Goal: Task Accomplishment & Management: Manage account settings

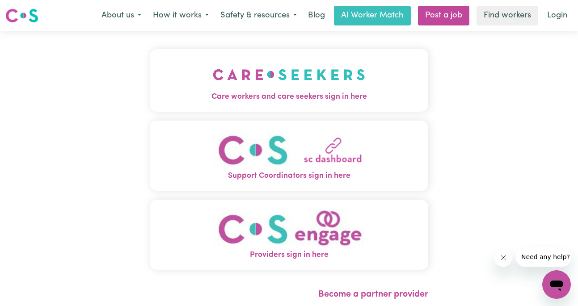
click at [325, 78] on img "Care workers and care seekers sign in here" at bounding box center [289, 74] width 153 height 33
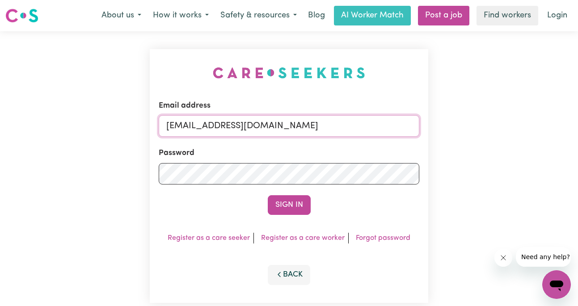
type input "[EMAIL_ADDRESS][DOMAIN_NAME]"
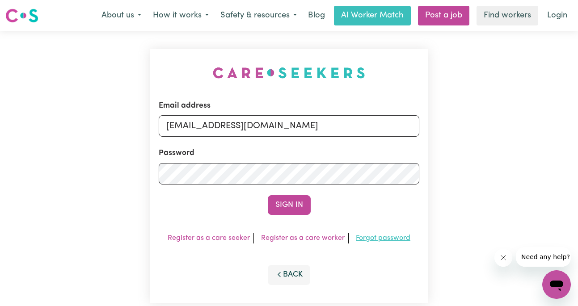
click at [377, 240] on link "Forgot password" at bounding box center [383, 238] width 55 height 7
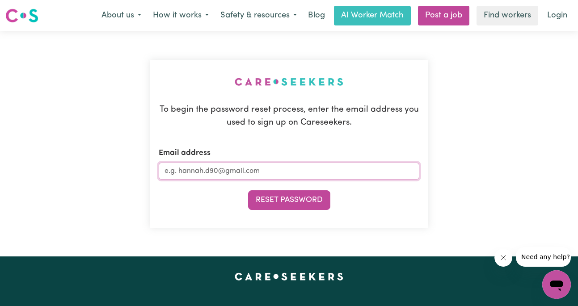
click at [249, 166] on input "Email address" at bounding box center [289, 171] width 261 height 17
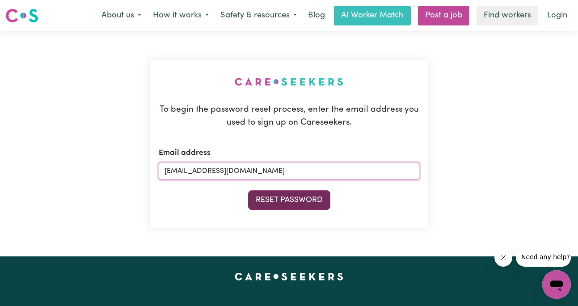
type input "[EMAIL_ADDRESS][DOMAIN_NAME]"
click at [299, 194] on button "Reset Password" at bounding box center [289, 201] width 82 height 20
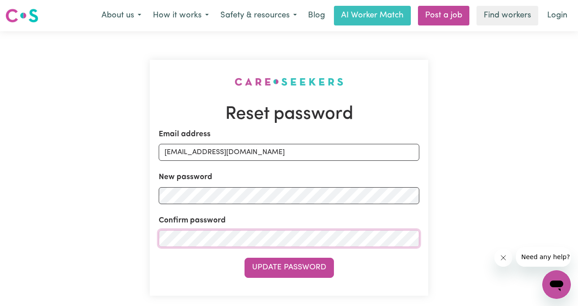
click at [289, 269] on button "Update Password" at bounding box center [289, 268] width 89 height 20
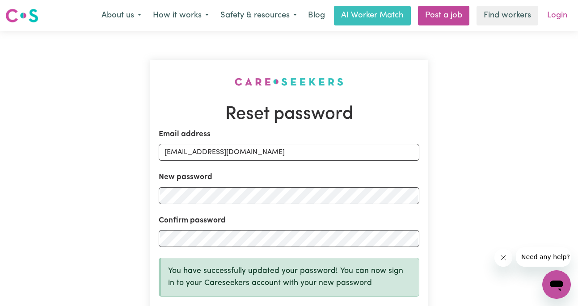
click at [556, 18] on link "Login" at bounding box center [557, 16] width 31 height 20
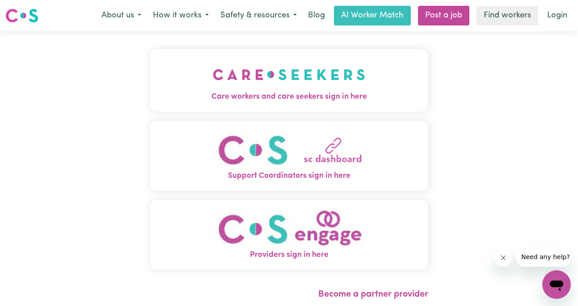
click at [295, 73] on img "Care workers and care seekers sign in here" at bounding box center [289, 74] width 153 height 33
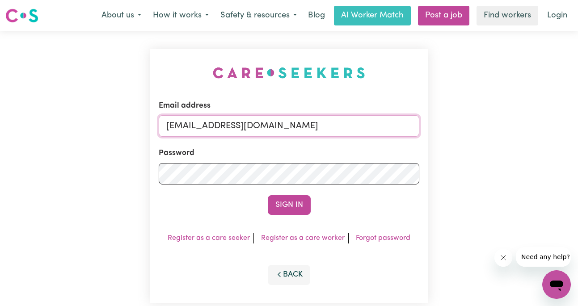
type input "[EMAIL_ADDRESS][DOMAIN_NAME]"
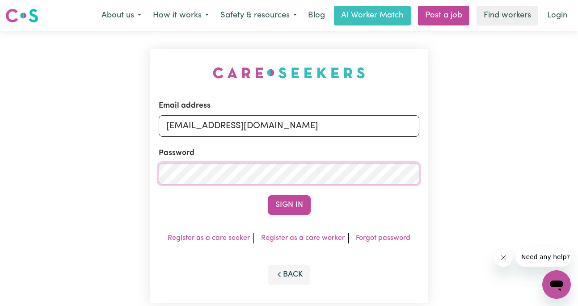
click at [289, 206] on button "Sign In" at bounding box center [289, 205] width 43 height 20
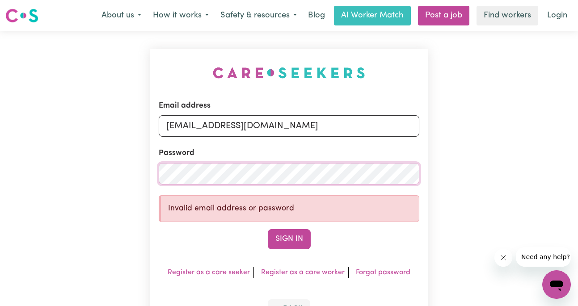
click at [141, 176] on div "Email address lillsypills@gmail.com Password Invalid email address or password …" at bounding box center [289, 193] width 578 height 324
click at [289, 240] on button "Sign In" at bounding box center [289, 239] width 43 height 20
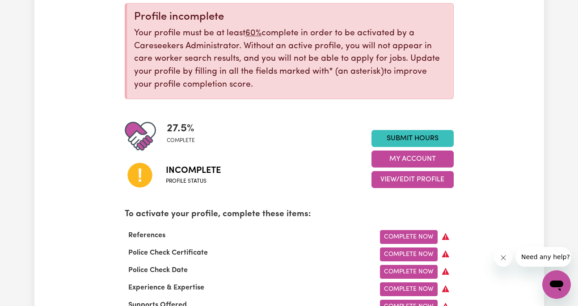
scroll to position [115, 0]
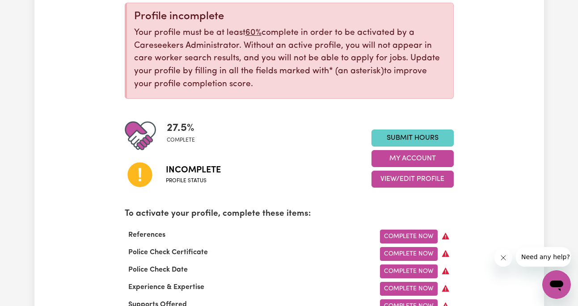
click at [405, 135] on link "Submit Hours" at bounding box center [413, 138] width 82 height 17
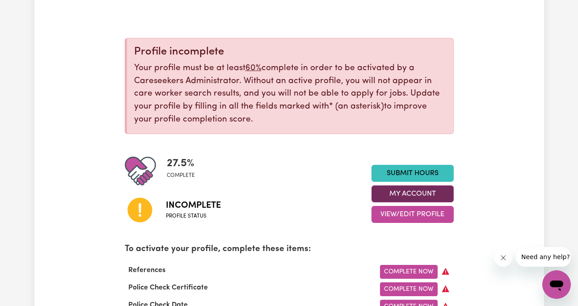
scroll to position [80, 0]
click at [418, 192] on button "My Account" at bounding box center [413, 193] width 82 height 17
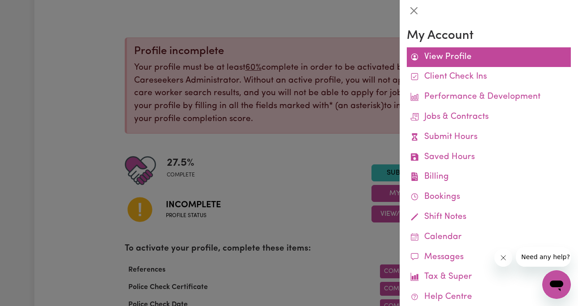
click at [461, 58] on link "View Profile" at bounding box center [489, 57] width 164 height 20
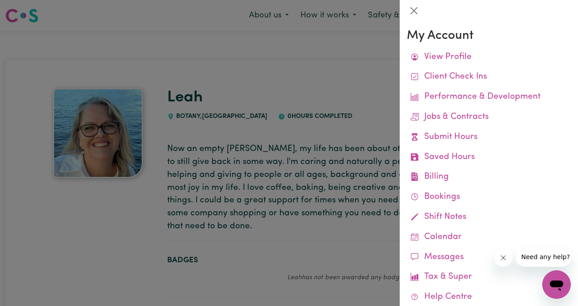
click at [327, 137] on div at bounding box center [289, 153] width 578 height 306
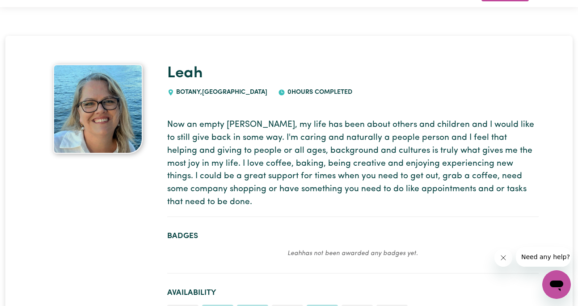
scroll to position [24, 0]
click at [506, 192] on p "Now an empty nester, my life has been about others and children and I would lik…" at bounding box center [353, 164] width 372 height 90
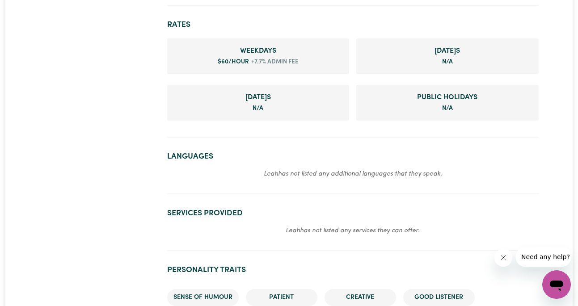
scroll to position [429, 0]
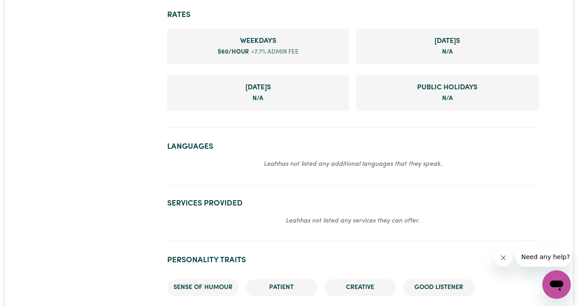
click at [346, 161] on em "Leah has not listed any additional languages that they speak." at bounding box center [353, 164] width 178 height 7
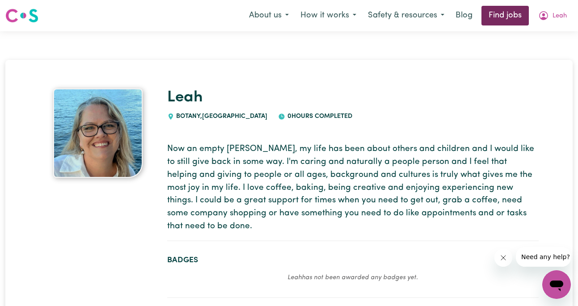
scroll to position [0, 0]
click at [557, 17] on span "Leah" at bounding box center [560, 16] width 14 height 10
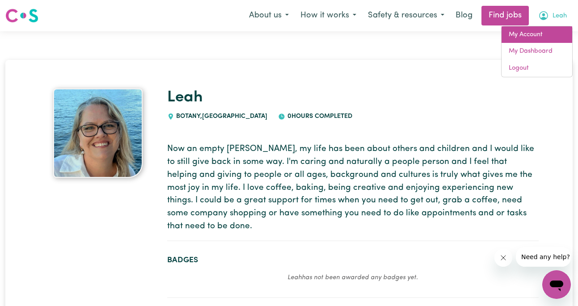
click at [537, 36] on link "My Account" at bounding box center [537, 34] width 71 height 17
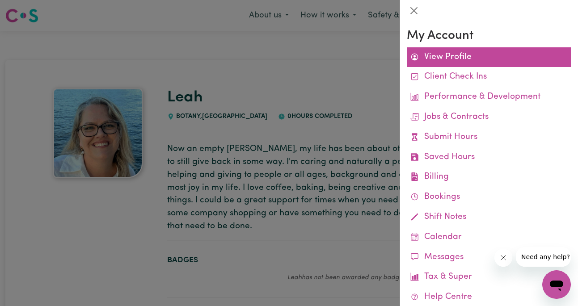
click at [465, 59] on link "View Profile" at bounding box center [489, 57] width 164 height 20
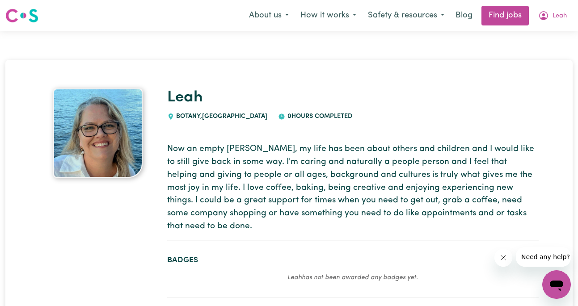
click at [313, 113] on span "0 hours completed" at bounding box center [318, 116] width 67 height 7
click at [233, 115] on span "BOTANY , New South Wales" at bounding box center [220, 116] width 93 height 7
click at [100, 140] on img at bounding box center [97, 133] width 89 height 89
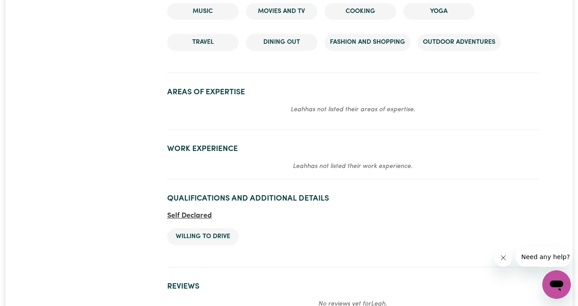
scroll to position [811, 0]
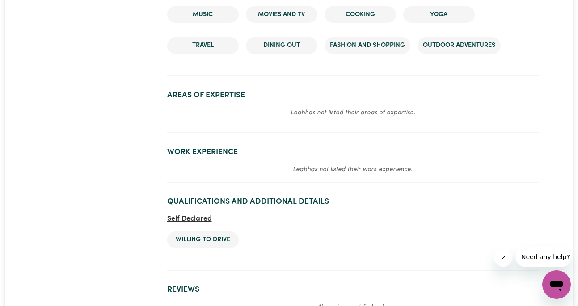
click at [561, 283] on icon "Open messaging window" at bounding box center [556, 286] width 13 height 11
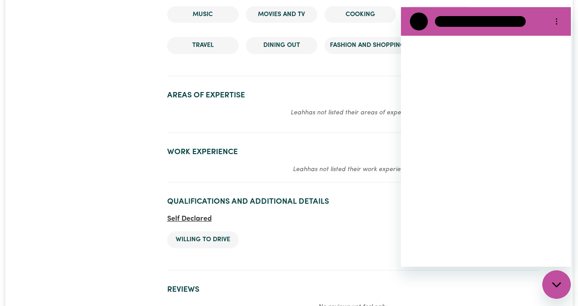
scroll to position [0, 0]
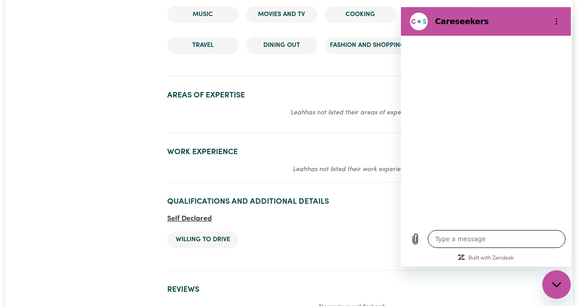
click at [447, 243] on textarea at bounding box center [497, 239] width 138 height 18
type textarea "h"
type textarea "x"
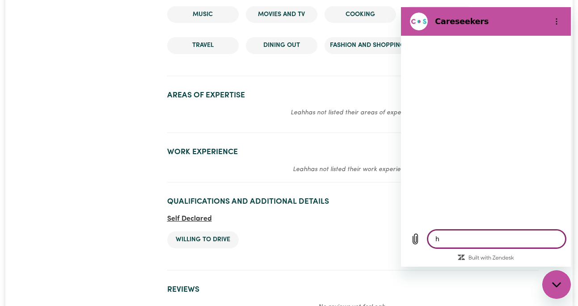
type textarea "ho"
type textarea "x"
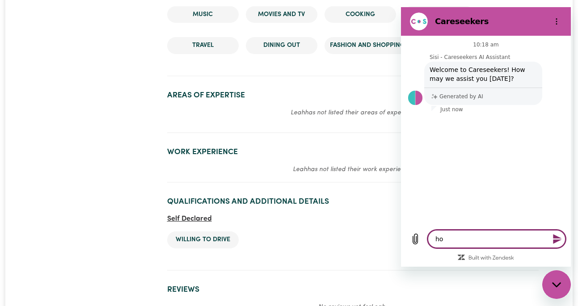
type textarea "how"
type textarea "x"
type textarea "how"
type textarea "x"
type textarea "how d"
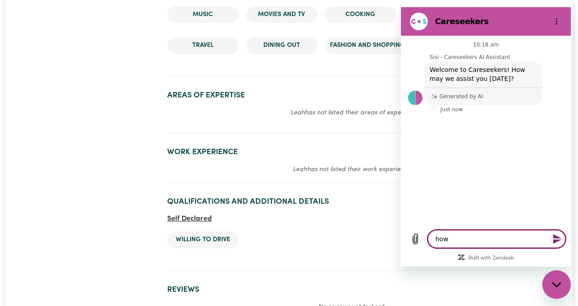
type textarea "x"
type textarea "how do"
type textarea "x"
type textarea "how do"
type textarea "x"
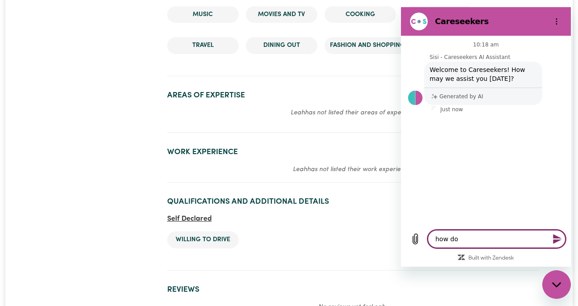
type textarea "how do i"
type textarea "x"
type textarea "how do I"
type textarea "x"
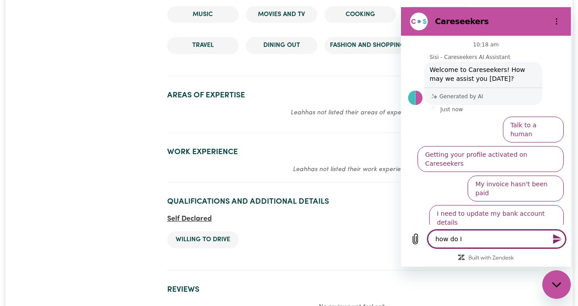
type textarea "how do I e"
type textarea "x"
type textarea "how do I ed"
type textarea "x"
type textarea "how do I edi"
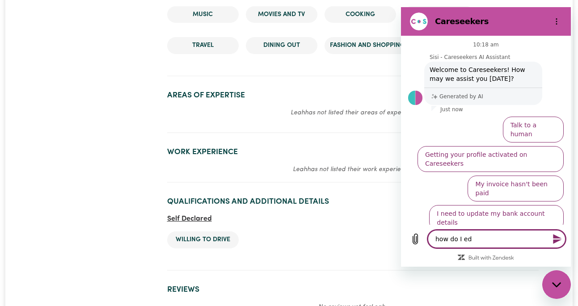
type textarea "x"
type textarea "how do I edit"
type textarea "x"
type textarea "how do I edit"
type textarea "x"
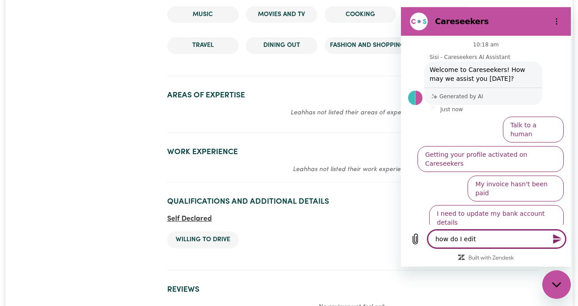
type textarea "how do I edit m"
type textarea "x"
type textarea "how do I edit my"
type textarea "x"
type textarea "how do I edit my"
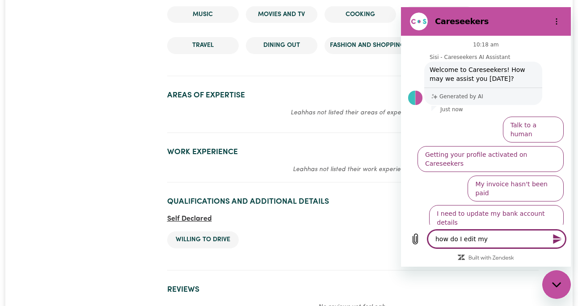
type textarea "x"
type textarea "how do I edit my p"
type textarea "x"
type textarea "how do I edit my po"
type textarea "x"
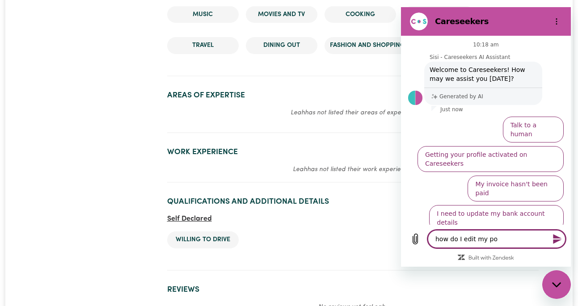
type textarea "how do I edit my por"
type textarea "x"
type textarea "how do I edit my poro"
type textarea "x"
type textarea "how do I edit my porog"
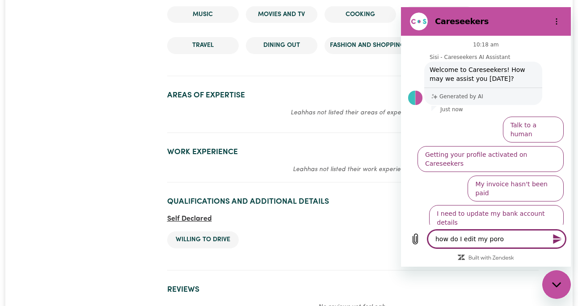
type textarea "x"
type textarea "how do I edit my poro"
type textarea "x"
type textarea "how do I edit my por"
type textarea "x"
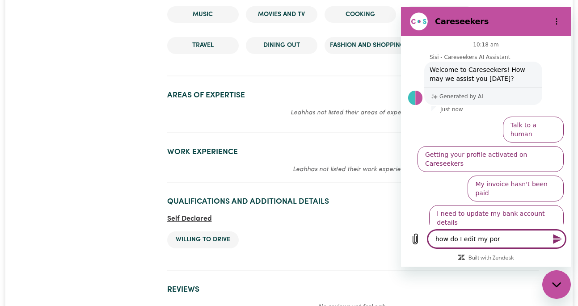
type textarea "how do I edit my po"
type textarea "x"
type textarea "how do I edit my p"
type textarea "x"
type textarea "how do I edit my pr"
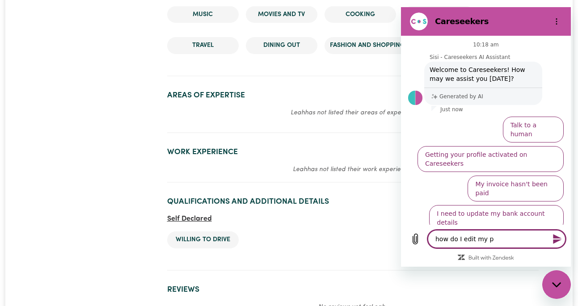
type textarea "x"
type textarea "how do I edit my pro"
type textarea "x"
type textarea "how do I edit my prog"
type textarea "x"
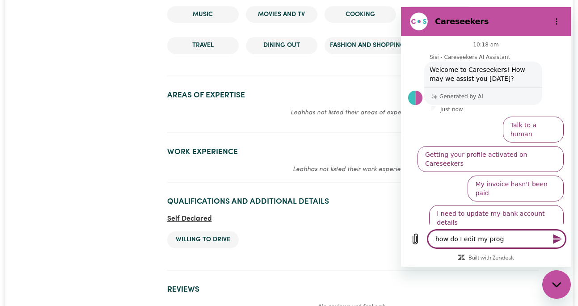
type textarea "how do I edit my progi"
type textarea "x"
type textarea "how do I edit my progil"
type textarea "x"
type textarea "how do I edit my progi"
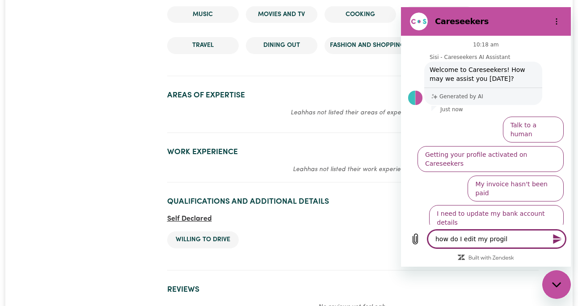
type textarea "x"
type textarea "how do I edit my prog"
type textarea "x"
type textarea "how do I edit my pro"
type textarea "x"
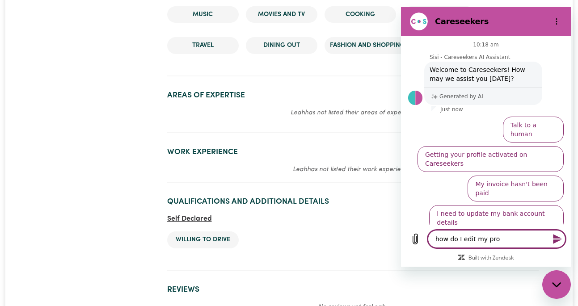
type textarea "how do I edit my prof"
type textarea "x"
type textarea "how do I edit my profi"
type textarea "x"
type textarea "how do I edit my profil"
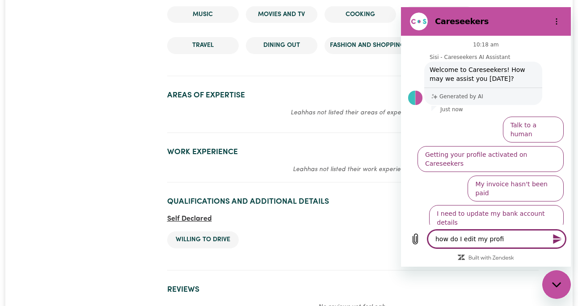
type textarea "x"
type textarea "how do I edit my profile"
type textarea "x"
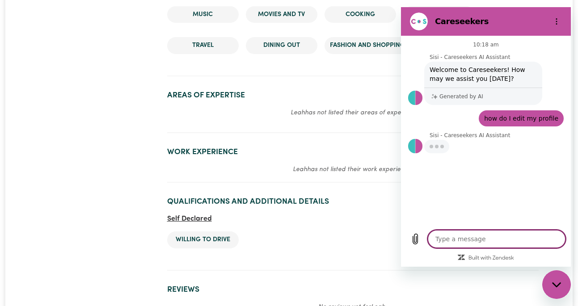
type textarea "x"
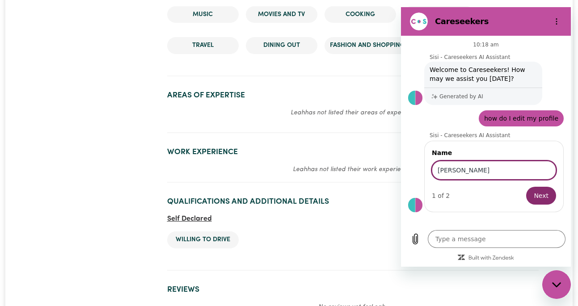
type input "Leah"
drag, startPoint x: 468, startPoint y: 165, endPoint x: 536, endPoint y: 198, distance: 76.0
click at [536, 198] on span "Next" at bounding box center [541, 196] width 15 height 11
type textarea "x"
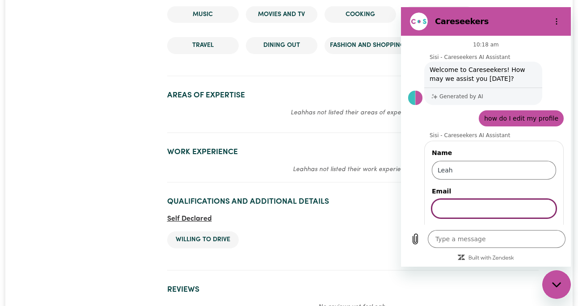
scroll to position [26, 0]
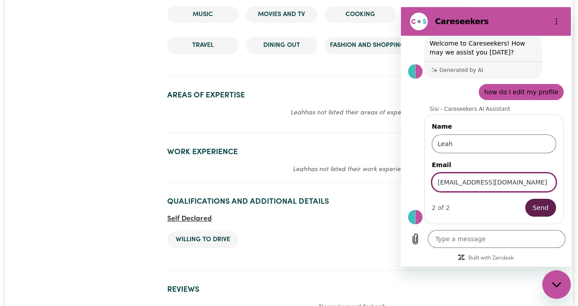
type input "[EMAIL_ADDRESS][DOMAIN_NAME]"
click at [535, 208] on span "Send" at bounding box center [541, 208] width 16 height 11
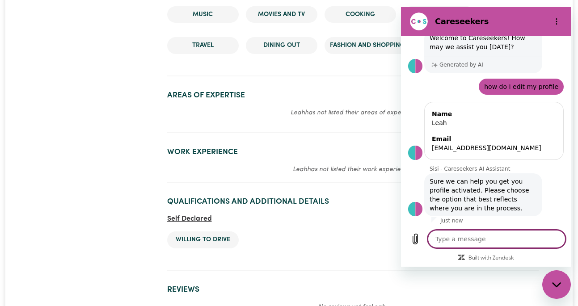
scroll to position [163, 0]
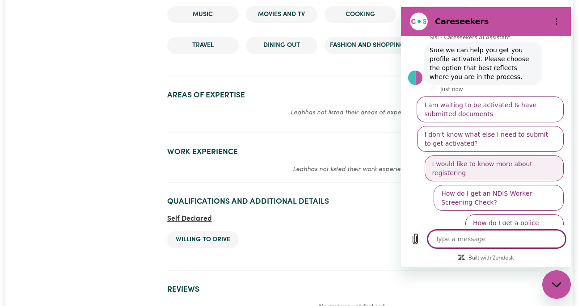
click at [483, 164] on button "I would like to know more about registering" at bounding box center [494, 169] width 139 height 26
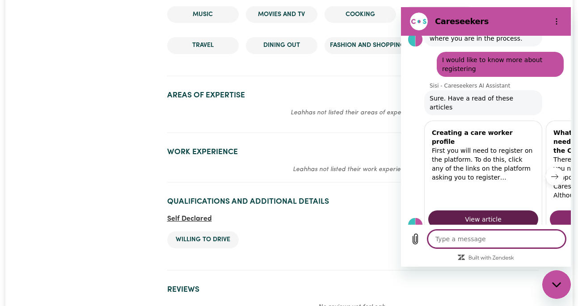
scroll to position [201, 0]
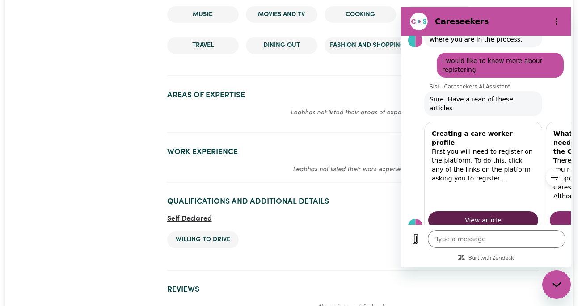
click at [489, 215] on span "View article" at bounding box center [483, 220] width 37 height 11
click at [344, 197] on h2 "Qualifications and Additional Details" at bounding box center [353, 201] width 372 height 9
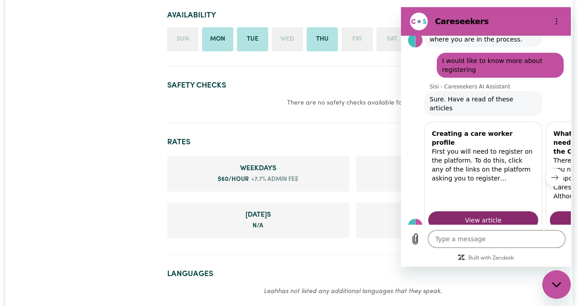
scroll to position [48, 0]
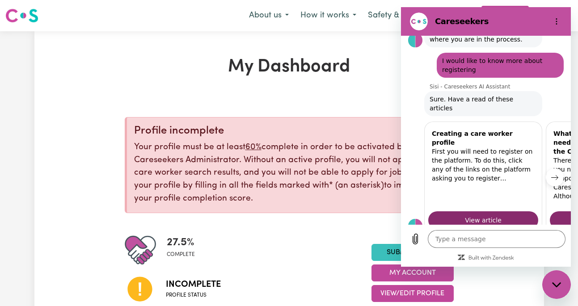
click at [557, 285] on icon "Close messaging window" at bounding box center [556, 285] width 9 height 6
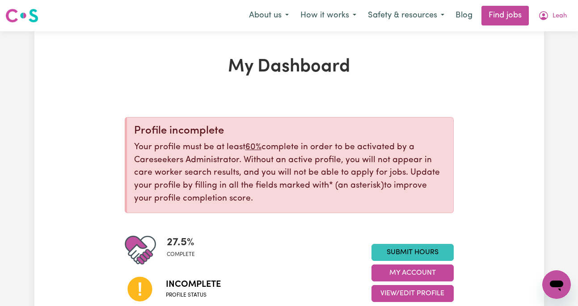
type textarea "x"
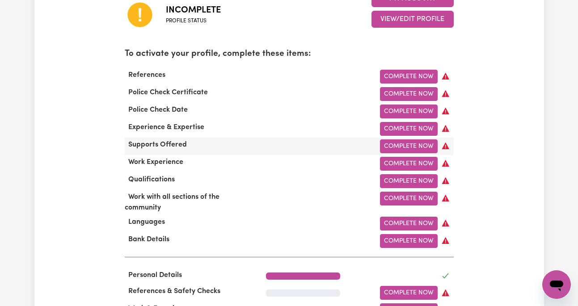
scroll to position [276, 0]
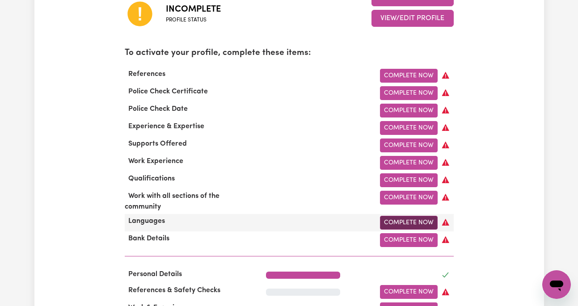
click at [413, 222] on link "Complete Now" at bounding box center [409, 223] width 58 height 14
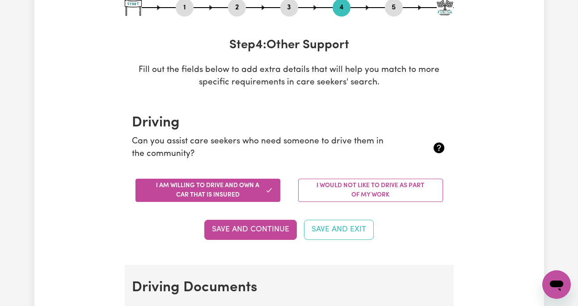
scroll to position [118, 0]
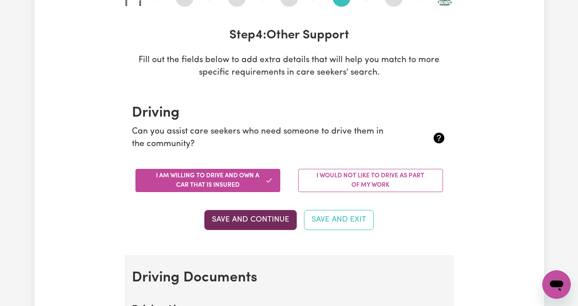
click at [249, 213] on button "Save and Continue" at bounding box center [250, 220] width 93 height 20
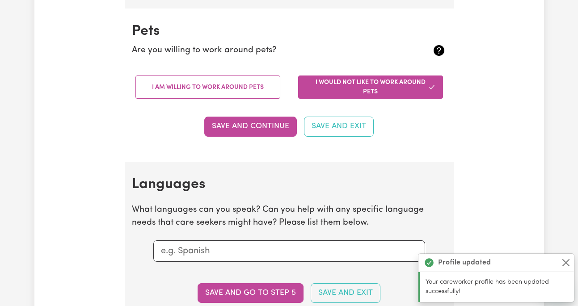
scroll to position [786, 0]
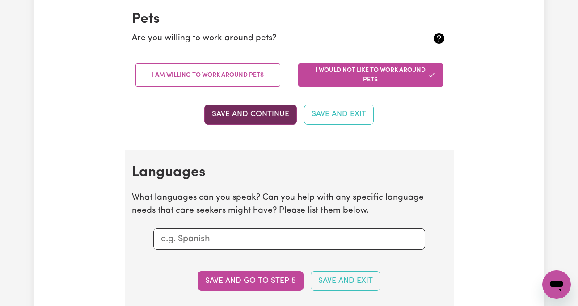
click at [256, 118] on button "Save and Continue" at bounding box center [250, 115] width 93 height 20
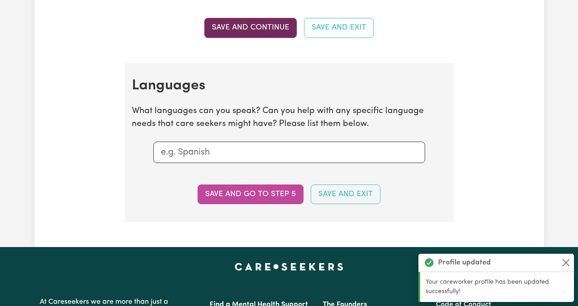
scroll to position [933, 0]
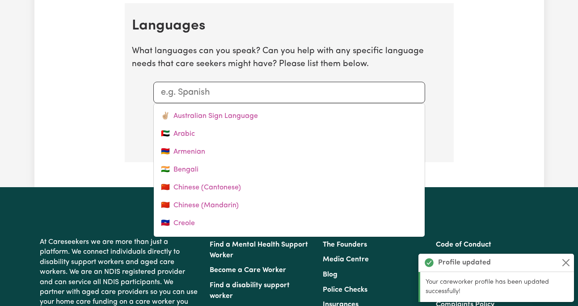
click at [252, 86] on input "text" at bounding box center [289, 92] width 257 height 13
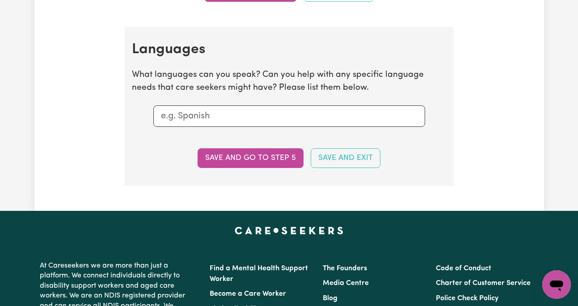
scroll to position [910, 0]
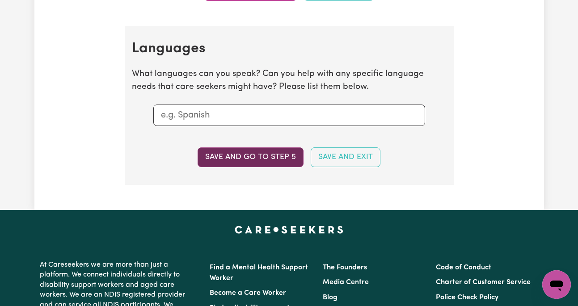
click at [244, 153] on button "Save and go to step 5" at bounding box center [251, 158] width 106 height 20
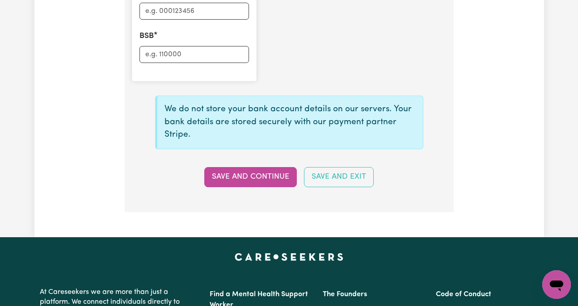
scroll to position [773, 0]
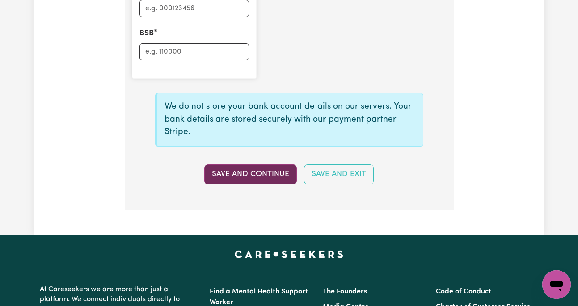
click at [266, 170] on button "Save and Continue" at bounding box center [250, 175] width 93 height 20
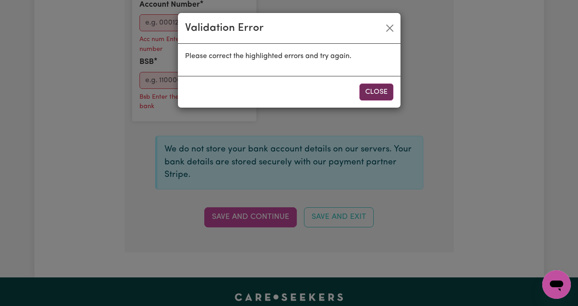
click at [374, 91] on button "Close" at bounding box center [377, 92] width 34 height 17
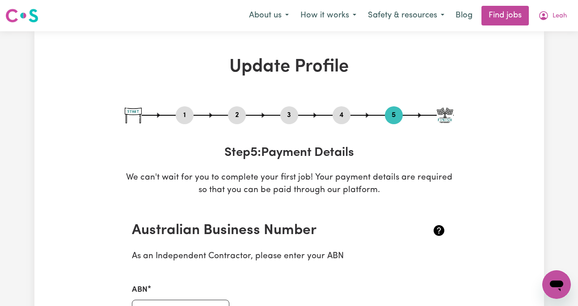
scroll to position [0, 0]
click at [185, 114] on button "1" at bounding box center [185, 116] width 18 height 12
select select "female"
select select "Australian Citizen"
select select "Studying a healthcare related degree or qualification"
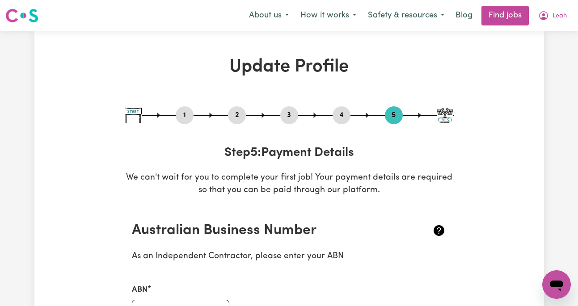
select select "60"
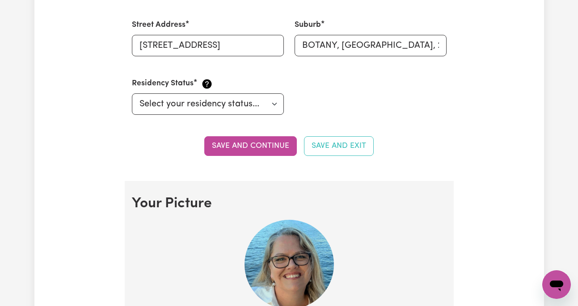
scroll to position [467, 0]
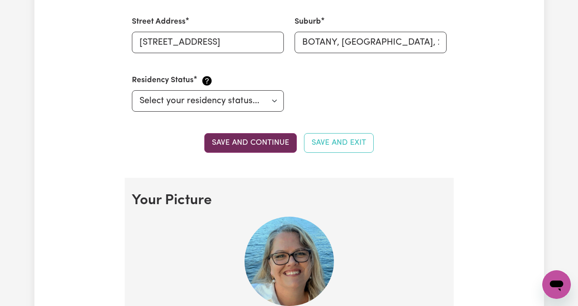
click at [272, 136] on button "Save and continue" at bounding box center [250, 143] width 93 height 20
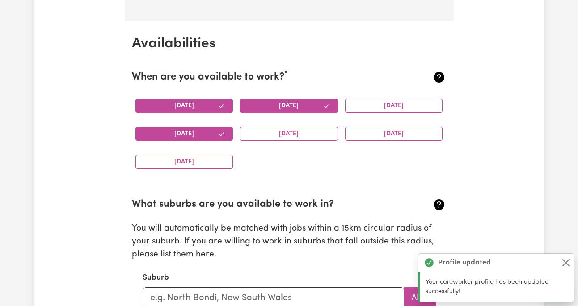
scroll to position [854, 0]
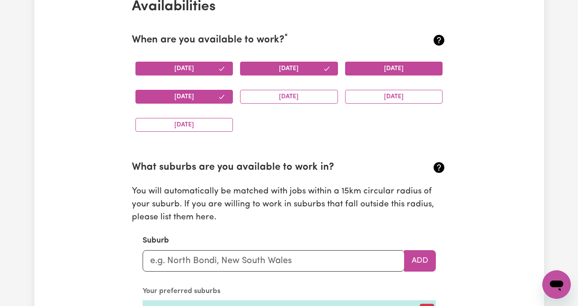
click at [399, 67] on button "Wednesday" at bounding box center [394, 69] width 98 height 14
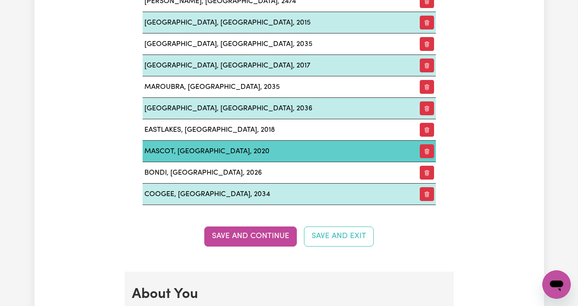
scroll to position [1215, 0]
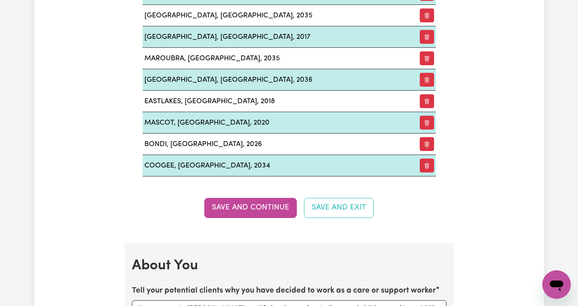
click at [263, 206] on button "Save and Continue" at bounding box center [250, 208] width 93 height 20
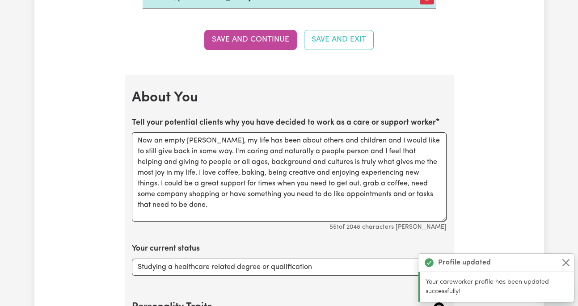
scroll to position [1473, 0]
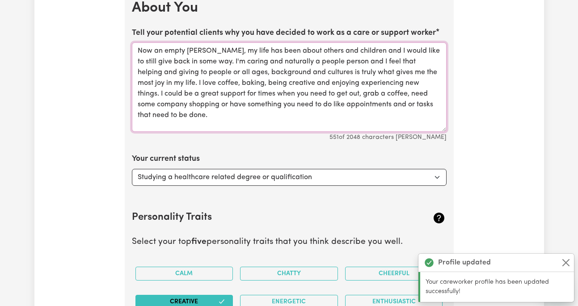
click at [200, 118] on textarea "Now an empty nester, my life has been about others and children and I would lik…" at bounding box center [289, 86] width 315 height 89
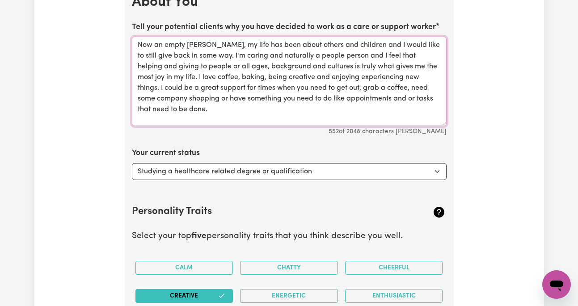
scroll to position [1480, 0]
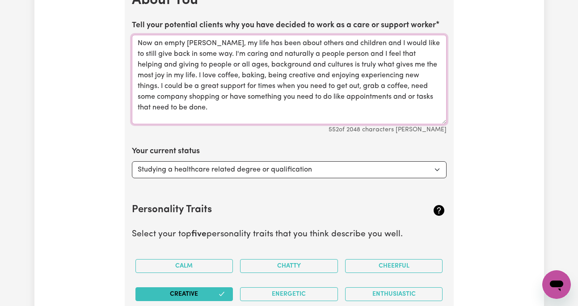
type textarea "Now an empty nester, my life has been about others and children and I would lik…"
select select "Embarking on a career change into the care industry"
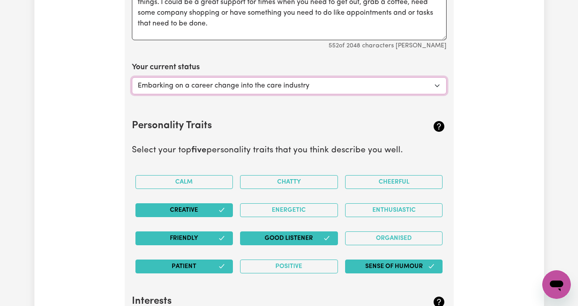
scroll to position [1568, 0]
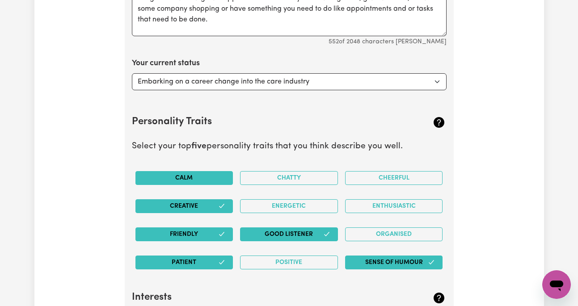
click at [220, 178] on button "Calm" at bounding box center [185, 178] width 98 height 14
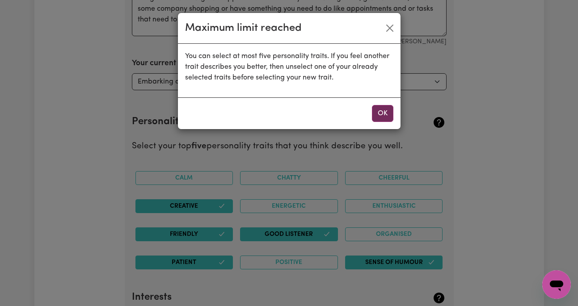
click at [388, 111] on button "OK" at bounding box center [382, 113] width 21 height 17
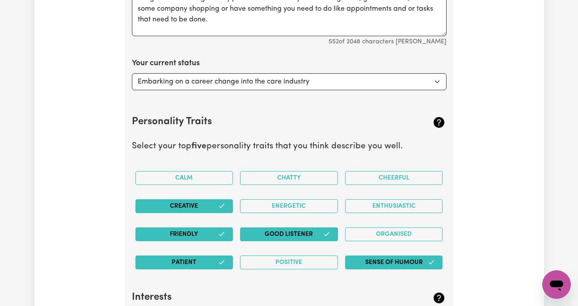
click at [224, 207] on icon "button" at bounding box center [221, 206] width 7 height 7
click at [394, 265] on button "Sense of Humour" at bounding box center [394, 263] width 98 height 14
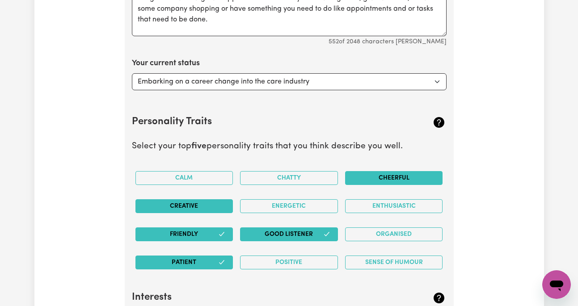
click at [388, 176] on button "Cheerful" at bounding box center [394, 178] width 98 height 14
click at [205, 200] on button "Creative" at bounding box center [185, 207] width 98 height 14
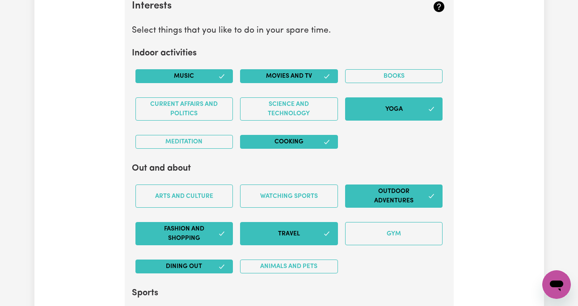
scroll to position [1897, 0]
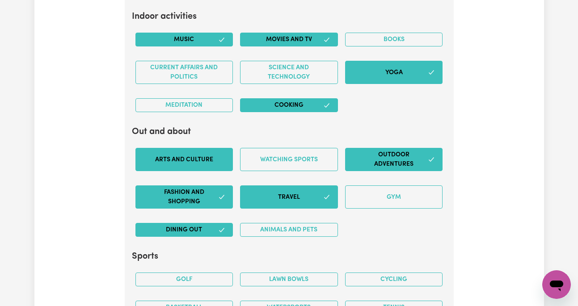
click at [203, 164] on button "Arts and Culture" at bounding box center [185, 159] width 98 height 23
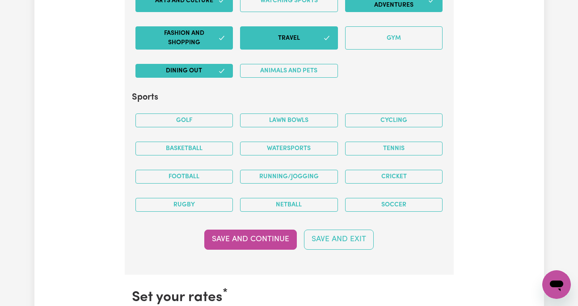
scroll to position [2057, 0]
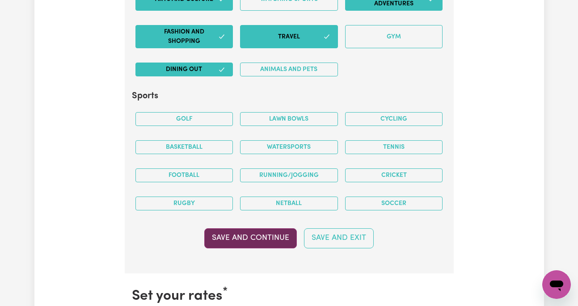
click at [267, 238] on button "Save and Continue" at bounding box center [250, 239] width 93 height 20
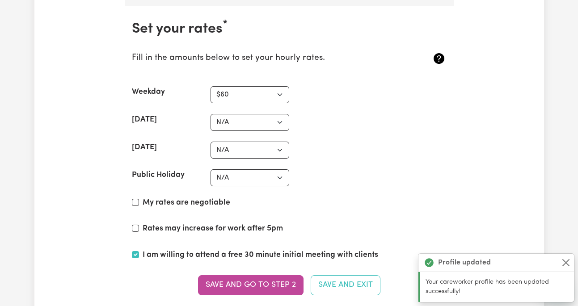
scroll to position [2330, 0]
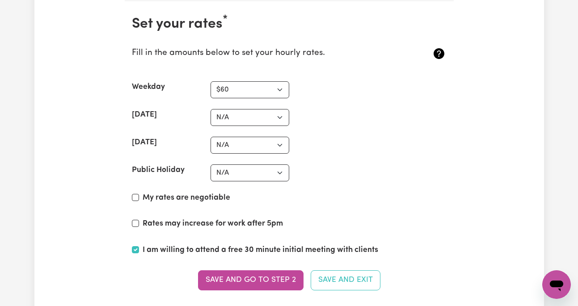
click at [137, 196] on input "My rates are negotiable" at bounding box center [135, 197] width 7 height 7
checkbox input "true"
click at [131, 222] on section "Set your rates * Fill in the amounts below to set your hourly rates. Weekday N/…" at bounding box center [289, 158] width 329 height 314
click at [140, 224] on div "Rates may increase for work after 5pm" at bounding box center [289, 225] width 315 height 15
click at [134, 221] on input "Rates may increase for work after 5pm" at bounding box center [135, 223] width 7 height 7
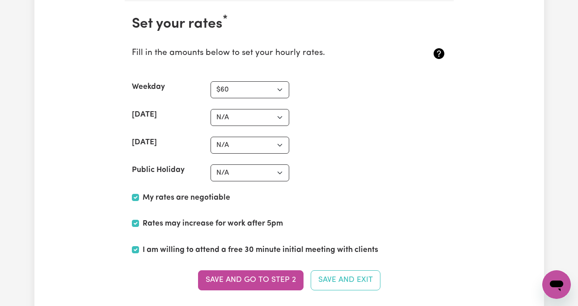
checkbox input "true"
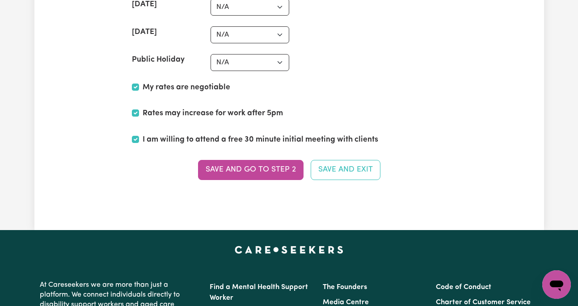
scroll to position [2443, 0]
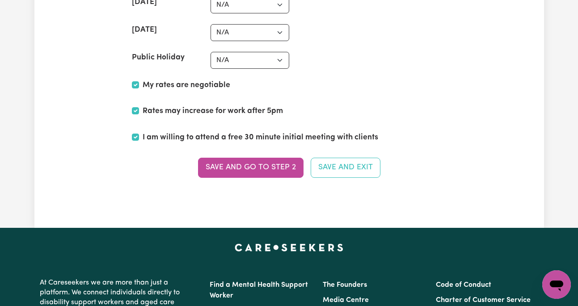
click at [285, 165] on button "Save and go to Step 2" at bounding box center [251, 168] width 106 height 20
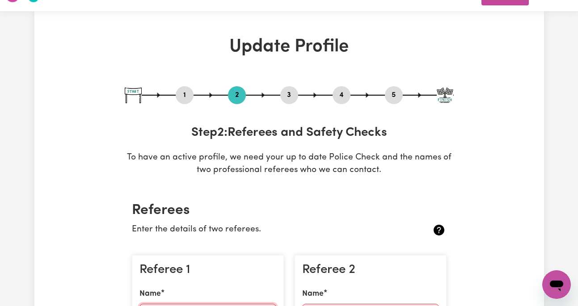
scroll to position [20, 0]
click at [563, 277] on icon "Open messaging window" at bounding box center [557, 285] width 16 height 16
type textarea "x"
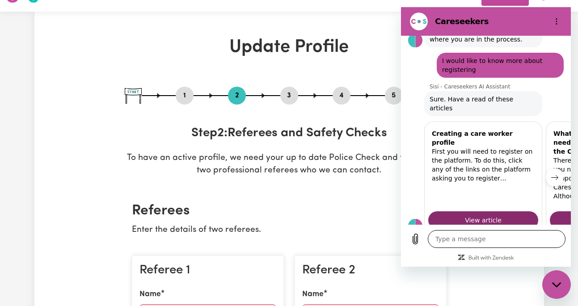
click at [462, 241] on textarea at bounding box center [497, 239] width 138 height 18
type textarea "W"
type textarea "x"
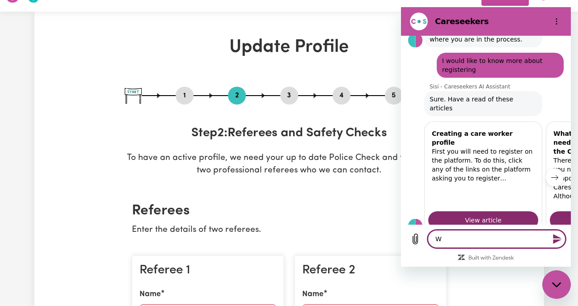
type textarea "Wh"
type textarea "x"
type textarea "Why"
type textarea "x"
type textarea "Why"
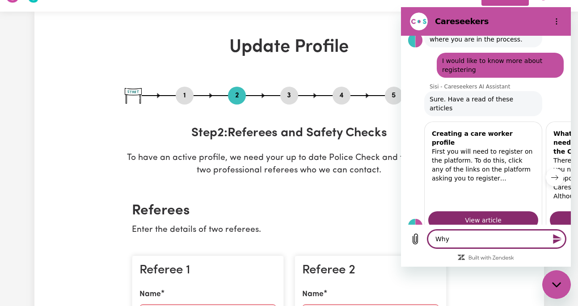
type textarea "x"
type textarea "Why d"
type textarea "x"
type textarea "Why do"
type textarea "x"
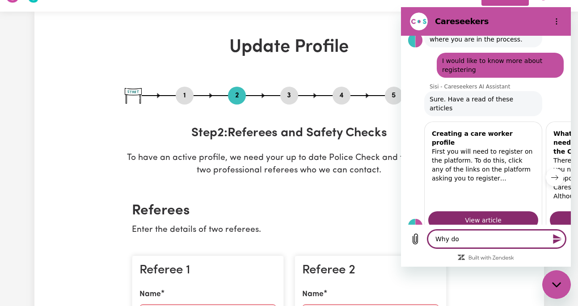
type textarea "Why do"
type textarea "x"
type textarea "Why do i"
type textarea "x"
type textarea "Why do I"
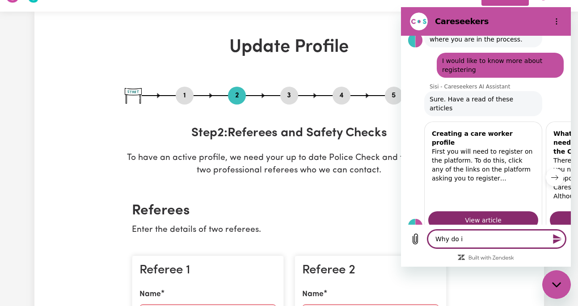
type textarea "x"
type textarea "Why do I n"
type textarea "x"
type textarea "Why do I ne"
type textarea "x"
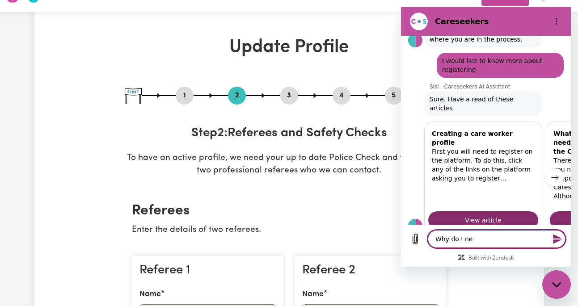
type textarea "Why do I nee"
type textarea "x"
type textarea "Why do I need"
type textarea "x"
type textarea "Why do I need"
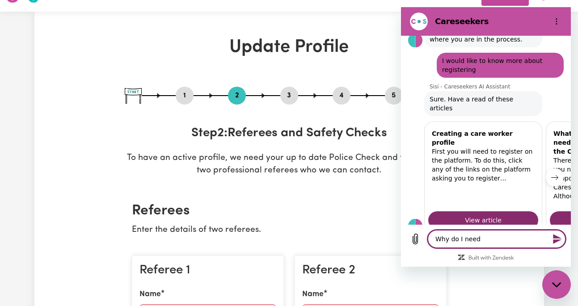
type textarea "x"
type textarea "Why do I need r"
type textarea "x"
type textarea "Why do I need re"
type textarea "x"
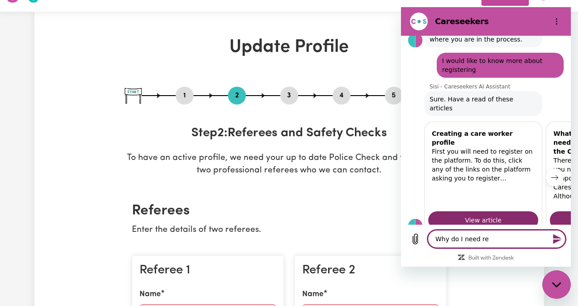
type textarea "Why do I need ref"
type textarea "x"
type textarea "Why do I need refe"
type textarea "x"
type textarea "Why do I need refer"
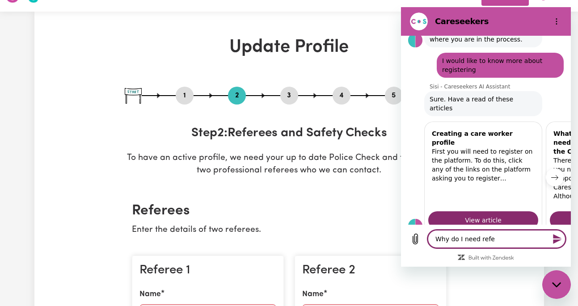
type textarea "x"
type textarea "Why do I need refere"
type textarea "x"
type textarea "Why do I need referee"
type textarea "x"
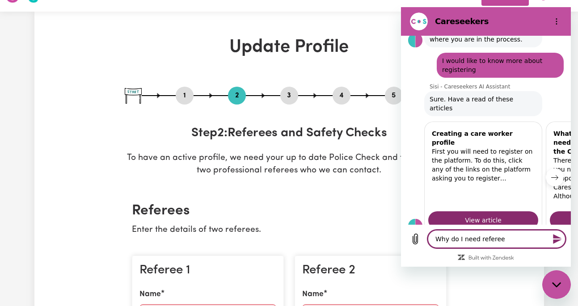
type textarea "Why do I need referees"
type textarea "x"
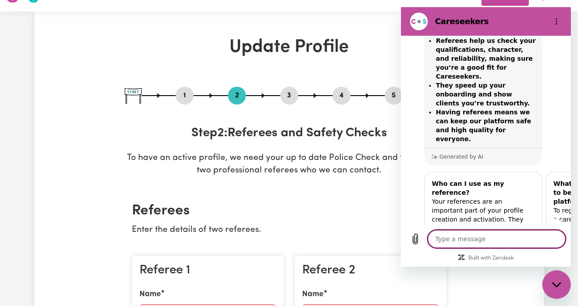
scroll to position [470, 0]
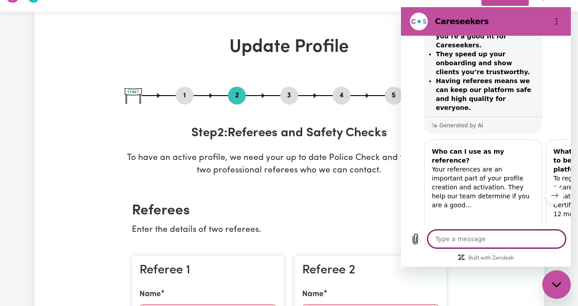
type textarea "x"
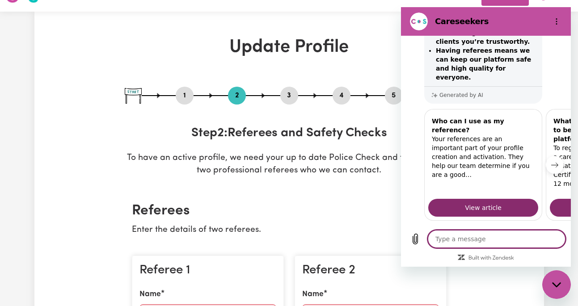
scroll to position [523, 0]
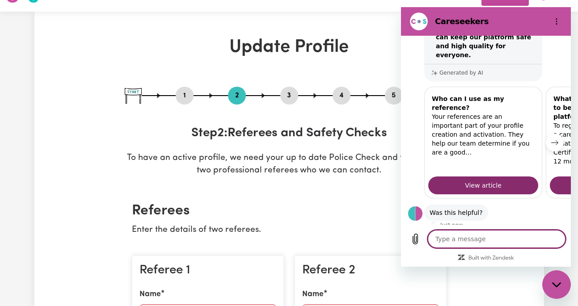
type textarea "w"
type textarea "x"
type textarea "wh"
type textarea "x"
type textarea "who"
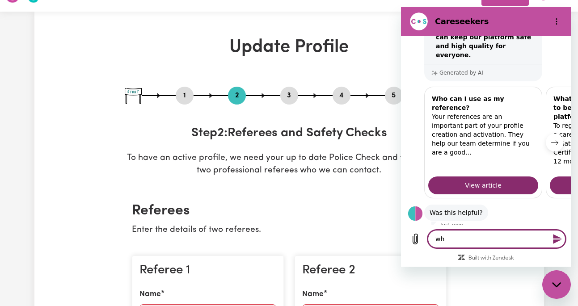
type textarea "x"
type textarea "who"
type textarea "x"
type textarea "who c"
type textarea "x"
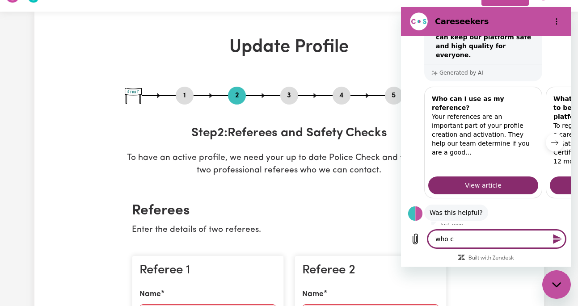
type textarea "who ca"
type textarea "x"
type textarea "who can"
type textarea "x"
type textarea "who can"
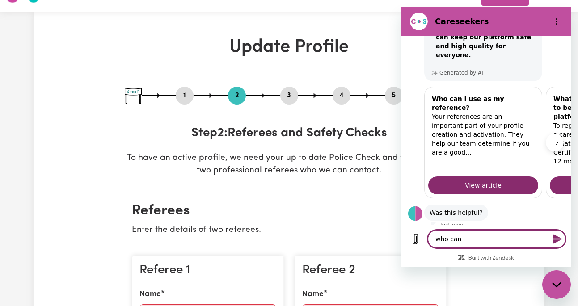
type textarea "x"
type textarea "who can I"
type textarea "x"
type textarea "who can I"
type textarea "x"
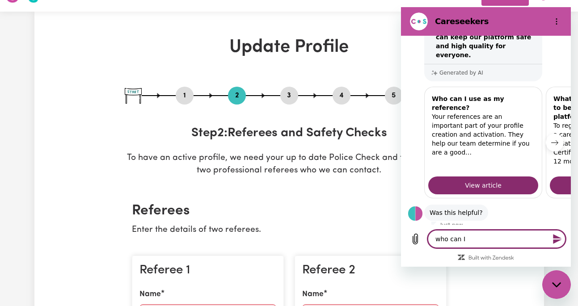
type textarea "who can I u"
type textarea "x"
type textarea "who can I us"
type textarea "x"
type textarea "who can I use"
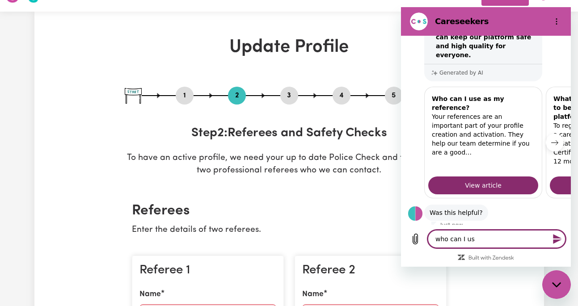
type textarea "x"
type textarea "who can I use"
type textarea "x"
type textarea "who can I use a"
type textarea "x"
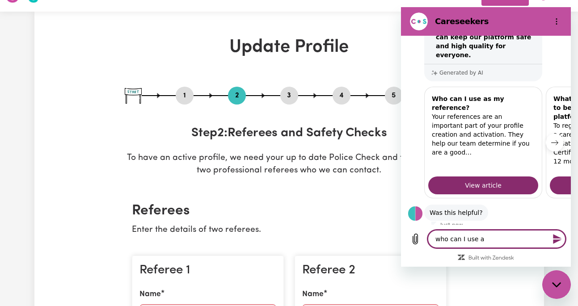
type textarea "who can I use as"
type textarea "x"
type textarea "who can I use as"
type textarea "x"
type textarea "who can I use as a"
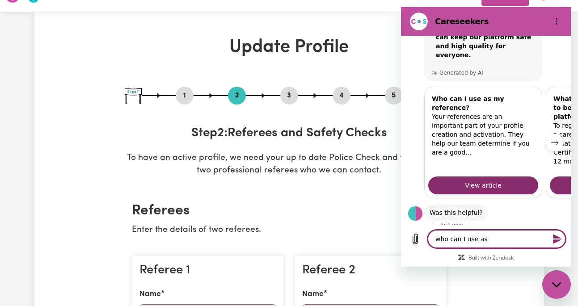
type textarea "x"
type textarea "who can I use as ar"
type textarea "x"
type textarea "who can I use as are"
type textarea "x"
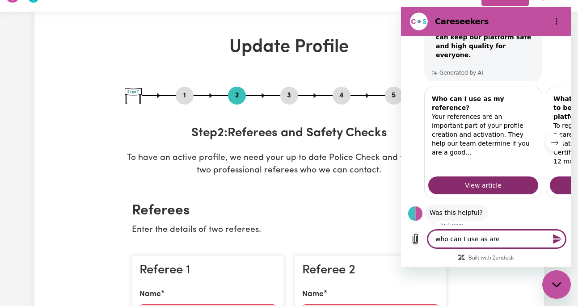
type textarea "who can I use as aref"
type textarea "x"
type textarea "who can I use as arefe"
type textarea "x"
type textarea "who can I use as arefer"
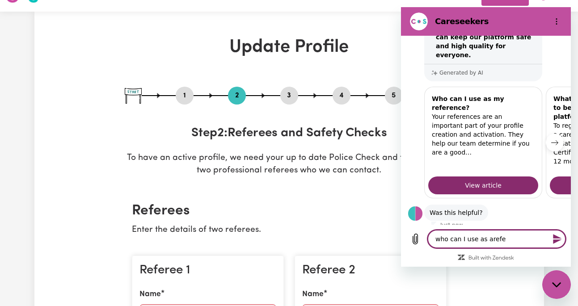
type textarea "x"
type textarea "who can I use as arefere"
type textarea "x"
type textarea "who can I use as areferee"
type textarea "x"
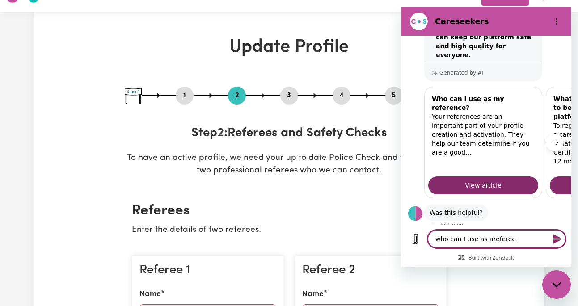
type textarea "who can I use as referee"
type textarea "x"
type textarea "who can I use as referee"
type textarea "x"
type textarea "who can I use as referee"
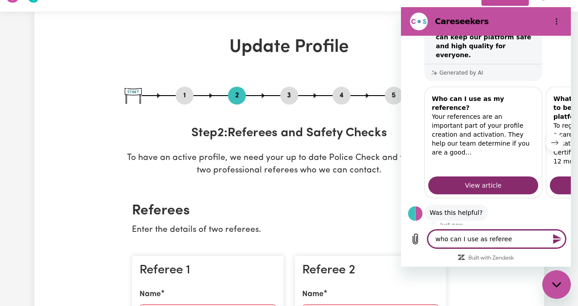
type textarea "x"
type textarea "who can I use as referee i"
type textarea "x"
type textarea "who can I use as referee if"
type textarea "x"
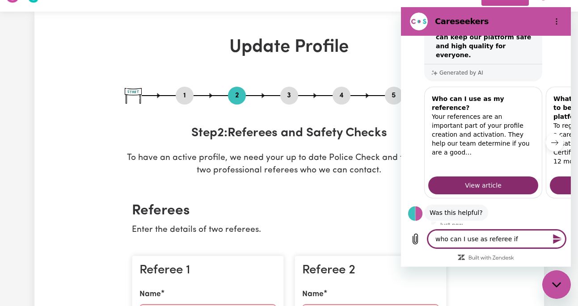
type textarea "who can I use as referee if"
type textarea "x"
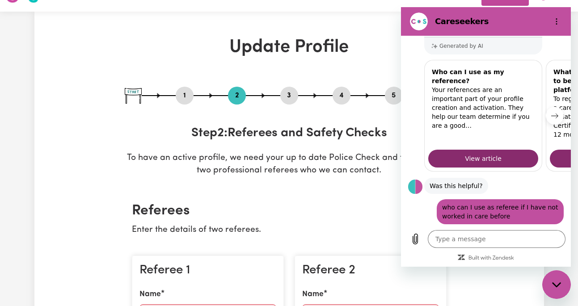
scroll to position [608, 0]
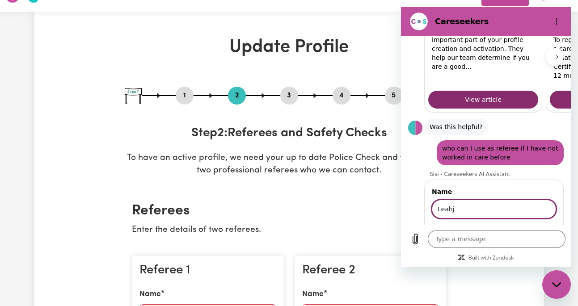
click at [539, 226] on button "Next" at bounding box center [542, 235] width 30 height 18
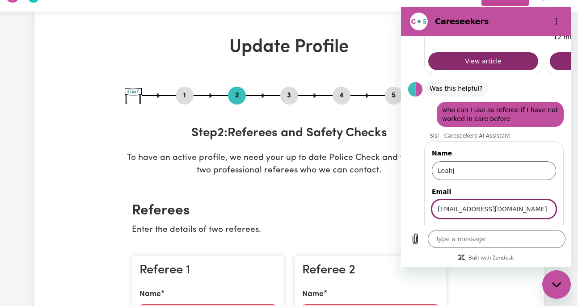
click at [538, 226] on button "Send" at bounding box center [541, 235] width 31 height 18
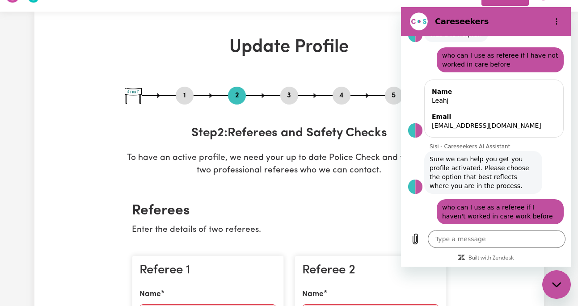
scroll to position [760, 0]
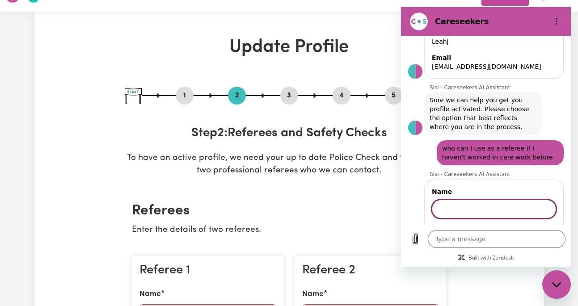
click at [563, 284] on div "Close messaging window" at bounding box center [557, 285] width 27 height 27
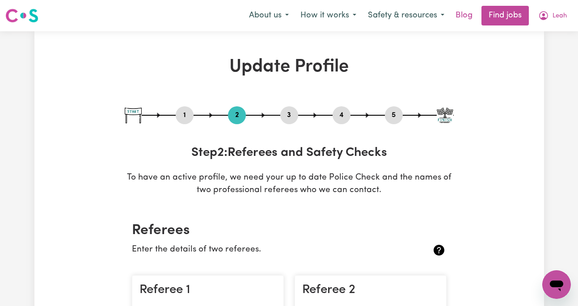
scroll to position [0, 0]
